Goal: Find specific page/section: Find specific page/section

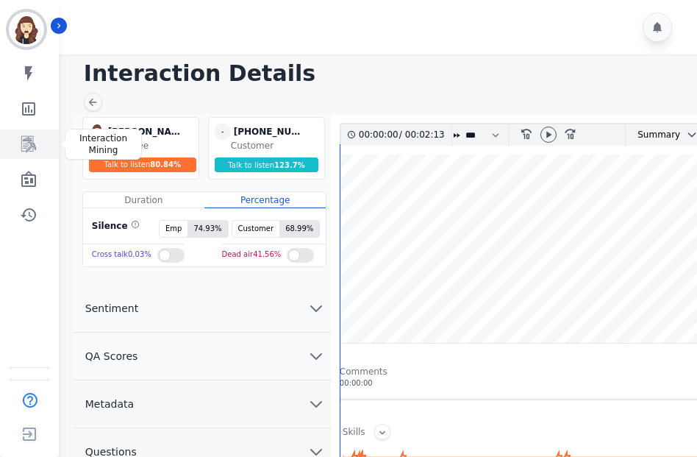
click at [40, 150] on link "Sidebar" at bounding box center [30, 143] width 57 height 29
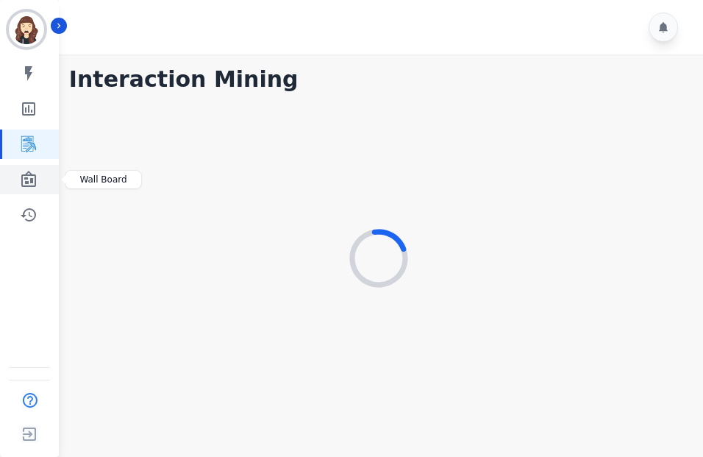
click at [34, 173] on icon "Sidebar" at bounding box center [29, 180] width 18 height 18
